Goal: Information Seeking & Learning: Learn about a topic

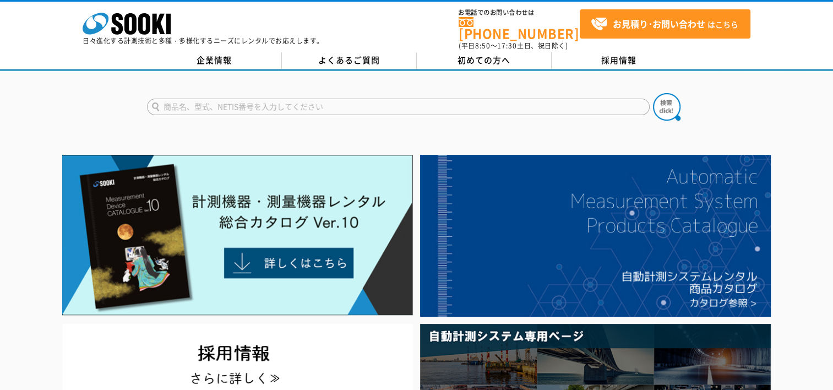
click at [318, 103] on input "text" at bounding box center [398, 107] width 503 height 17
type input "め"
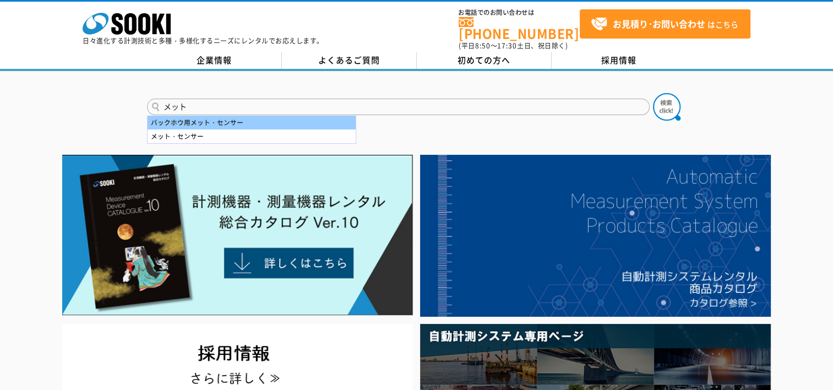
click at [249, 119] on div "バックホウ用メット・センサー" at bounding box center [252, 123] width 208 height 14
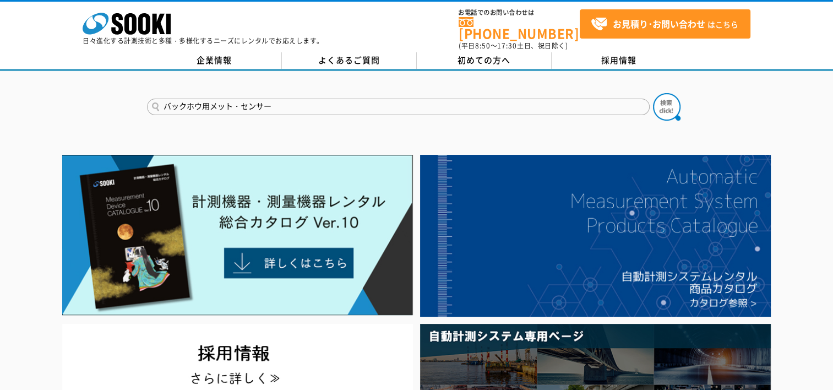
click at [653, 93] on button at bounding box center [667, 107] width 28 height 28
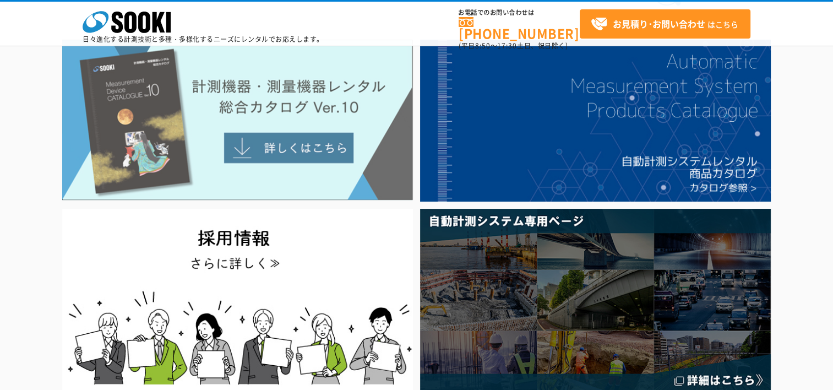
scroll to position [55, 0]
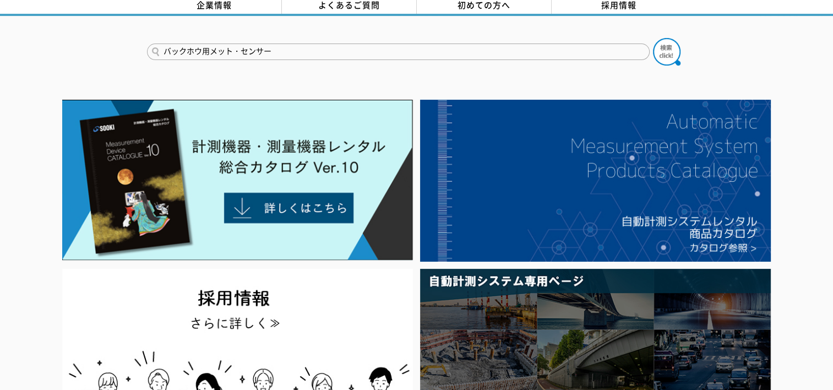
drag, startPoint x: 297, startPoint y: 39, endPoint x: 159, endPoint y: 32, distance: 138.9
click at [159, 38] on form "バックホウ用メット・センサー" at bounding box center [417, 53] width 540 height 31
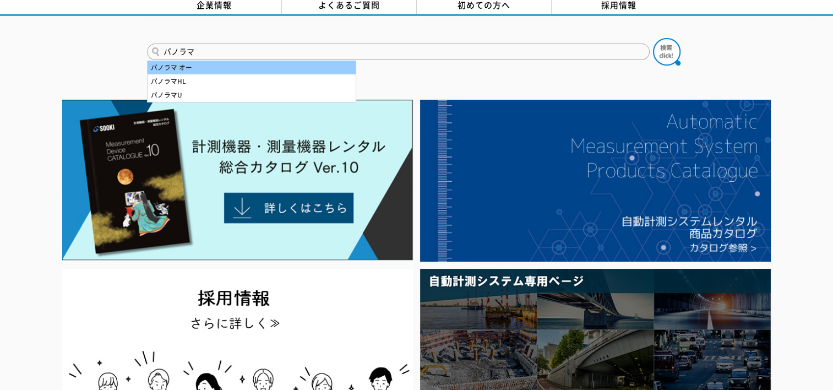
click at [200, 61] on div "パノラマ オー" at bounding box center [252, 68] width 208 height 14
type input "パノラマ オー"
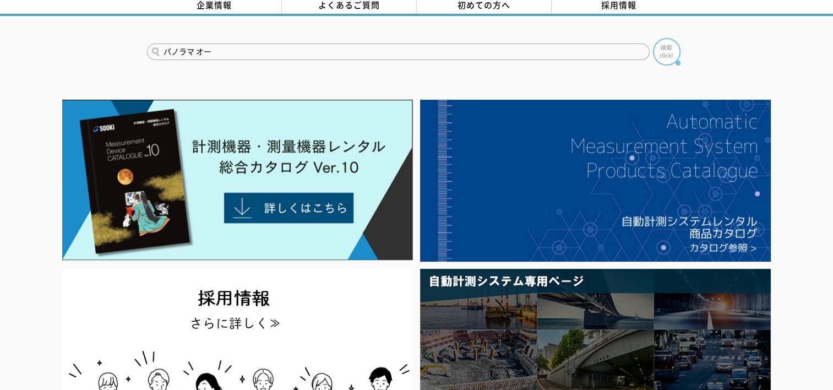
click at [668, 57] on img at bounding box center [667, 52] width 28 height 28
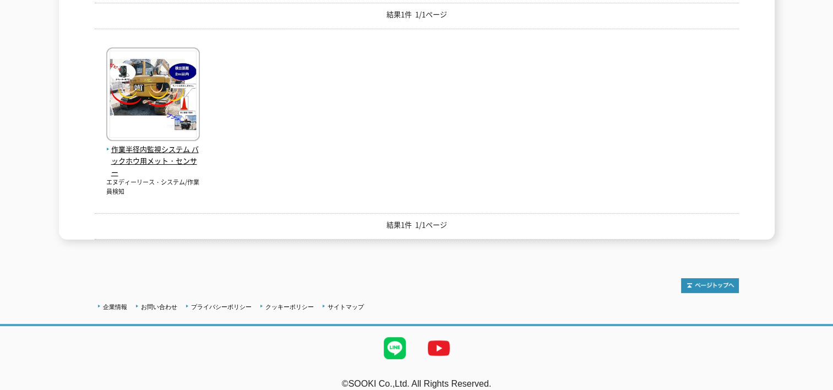
scroll to position [258, 0]
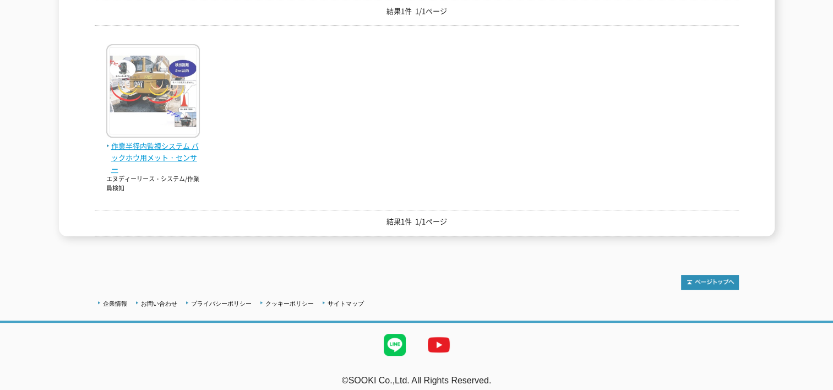
click at [145, 114] on img at bounding box center [153, 92] width 94 height 96
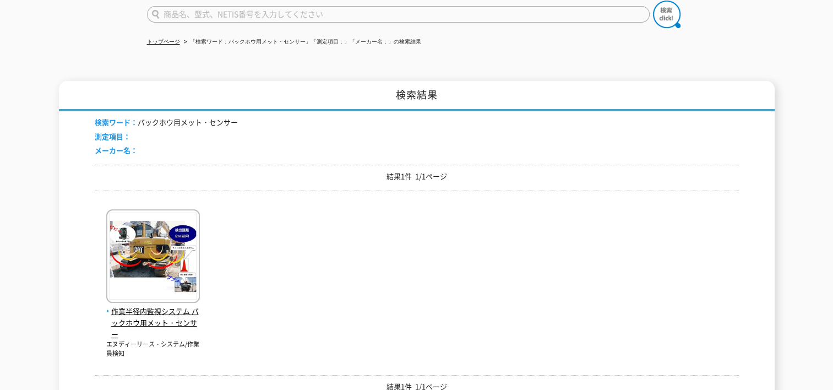
scroll to position [0, 0]
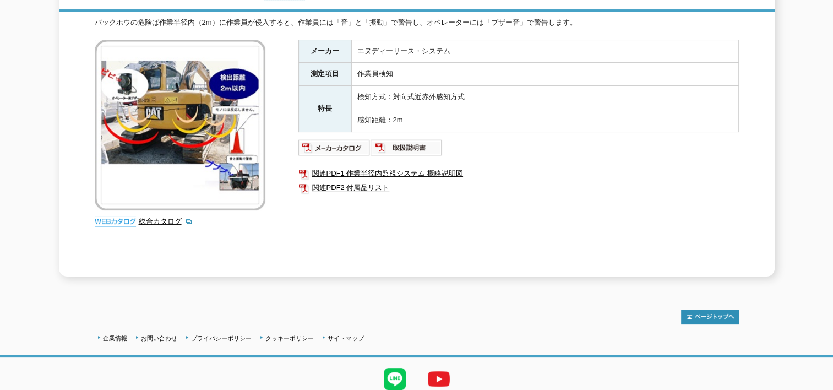
scroll to position [110, 0]
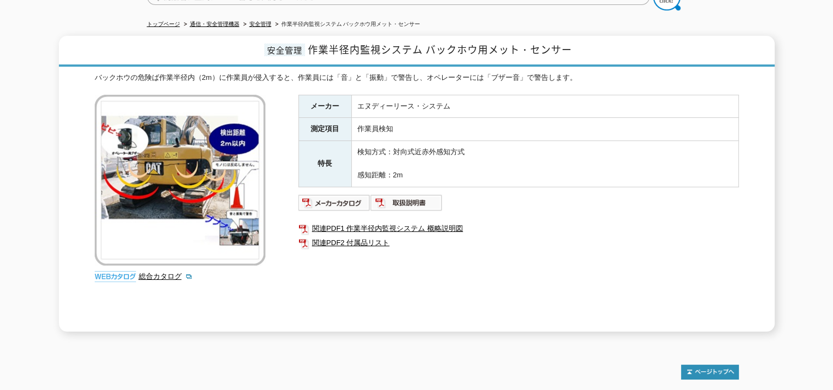
click at [339, 206] on div "メーカー エヌディーリース・システム 測定項目 作業員検知 特長 検知方式：対向式近赤外感知方式 感知距離：2m 関連PDF1 作業半径内監視システム 概略説…" at bounding box center [518, 213] width 441 height 237
click at [341, 198] on img at bounding box center [334, 203] width 72 height 18
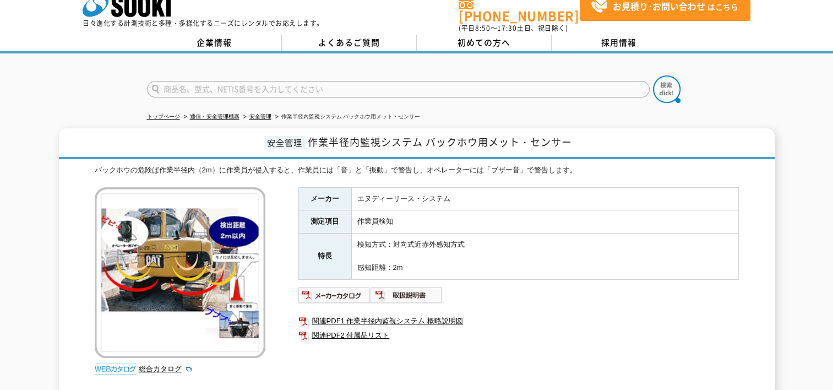
scroll to position [0, 0]
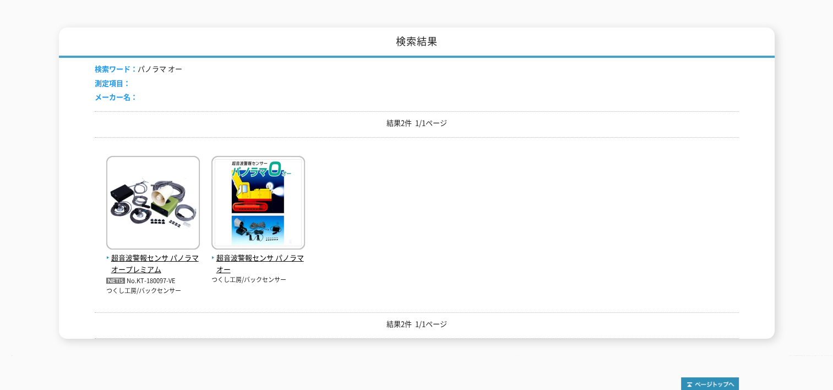
scroll to position [165, 0]
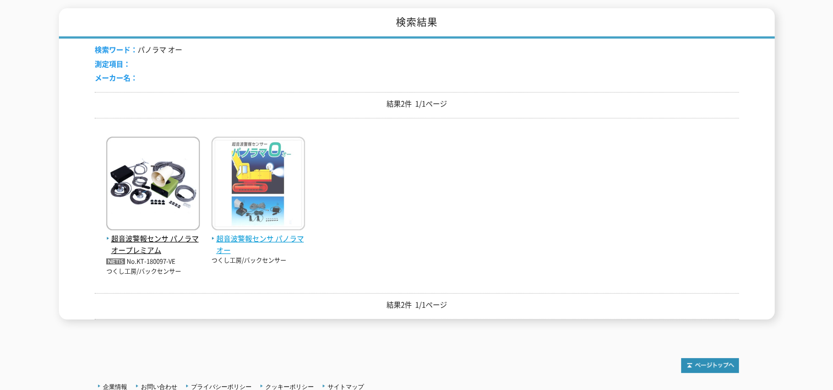
click at [276, 192] on img at bounding box center [258, 185] width 94 height 96
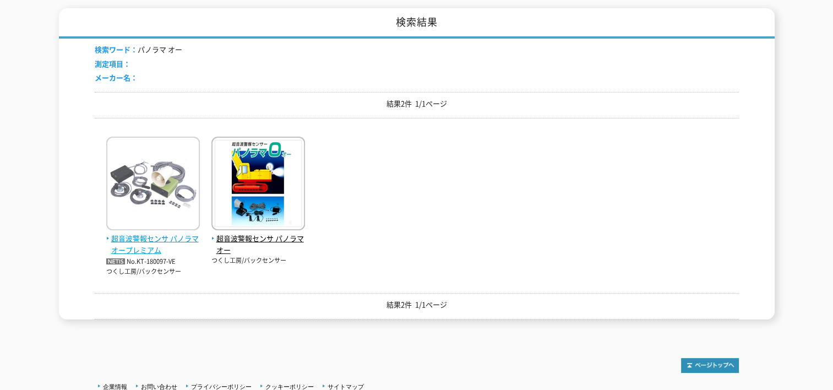
click at [125, 193] on img at bounding box center [153, 185] width 94 height 96
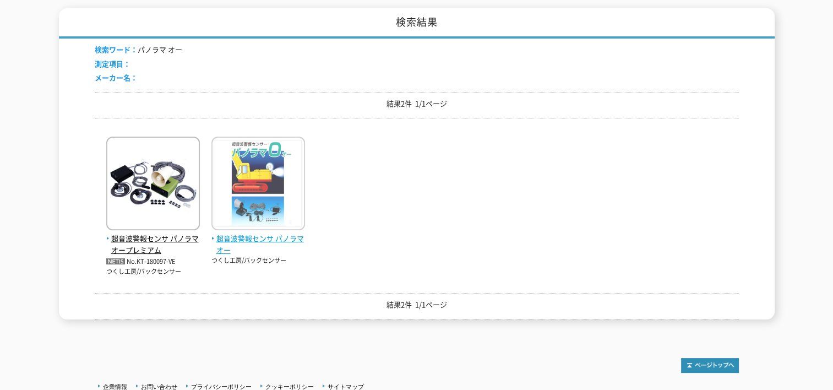
click at [260, 208] on img at bounding box center [258, 185] width 94 height 96
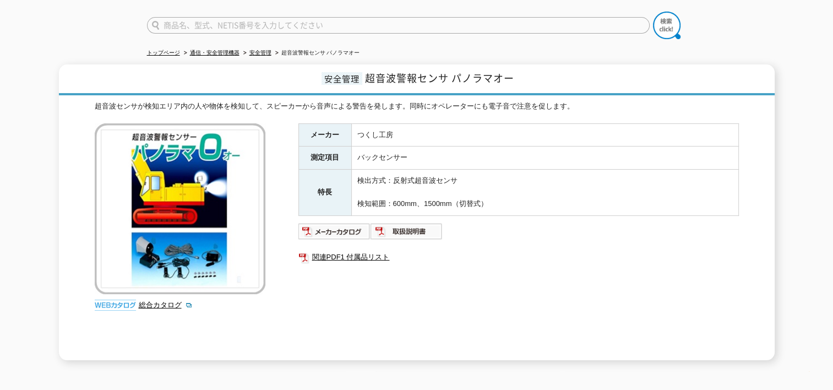
scroll to position [110, 0]
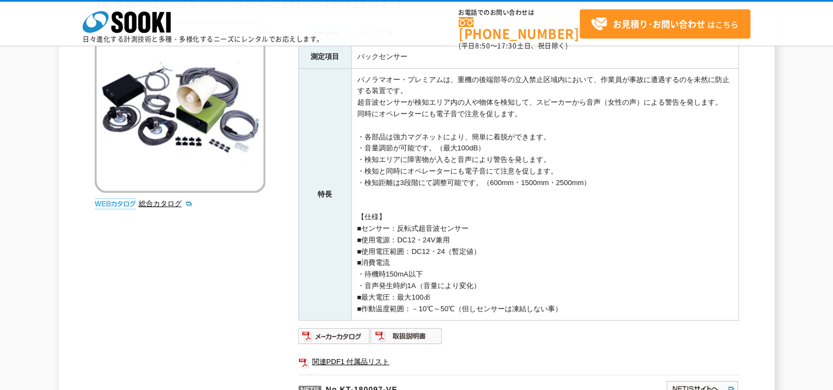
scroll to position [55, 0]
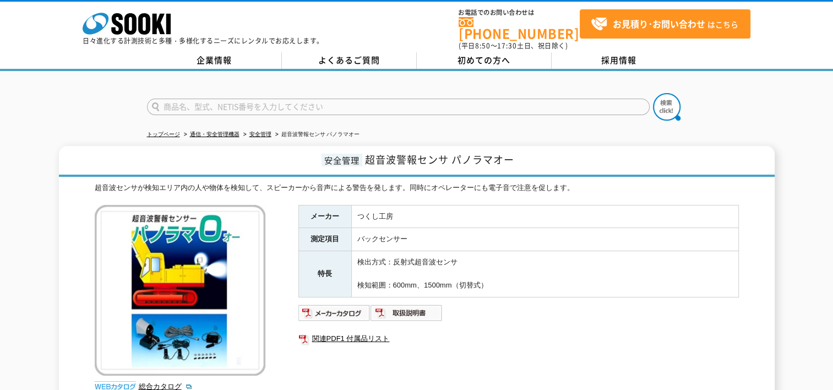
click at [403, 228] on td "バックセンサー" at bounding box center [544, 239] width 387 height 23
